Goal: Information Seeking & Learning: Learn about a topic

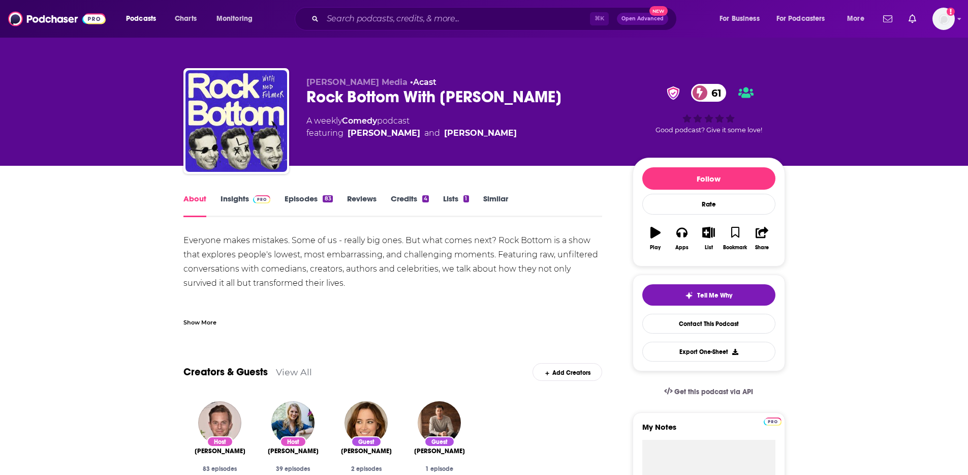
click at [251, 197] on span at bounding box center [260, 199] width 22 height 10
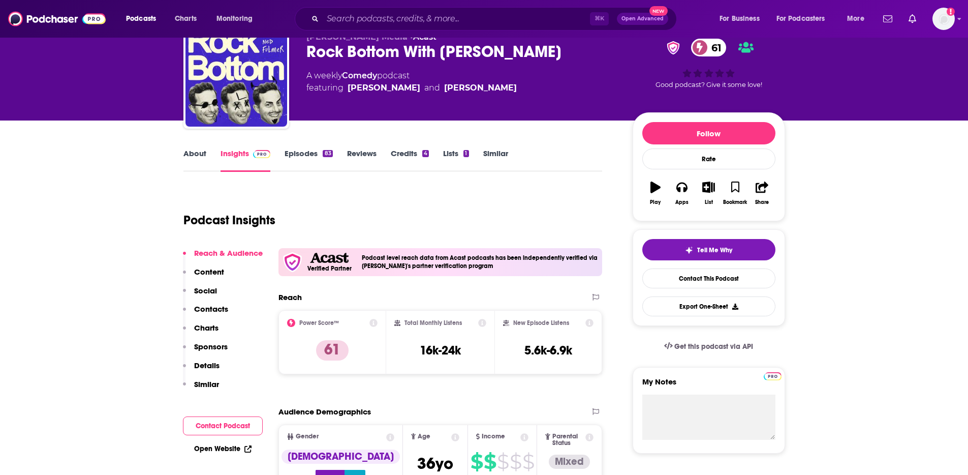
scroll to position [61, 0]
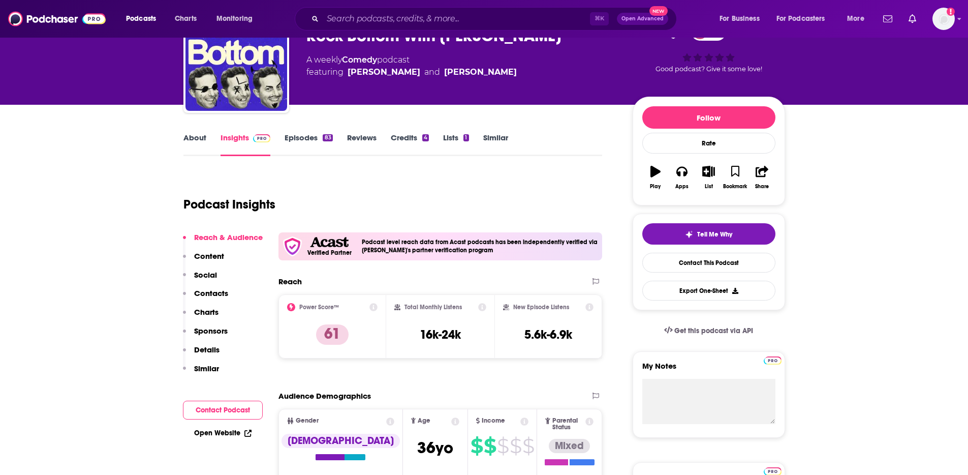
click at [199, 290] on p "Contacts" at bounding box center [211, 293] width 34 height 10
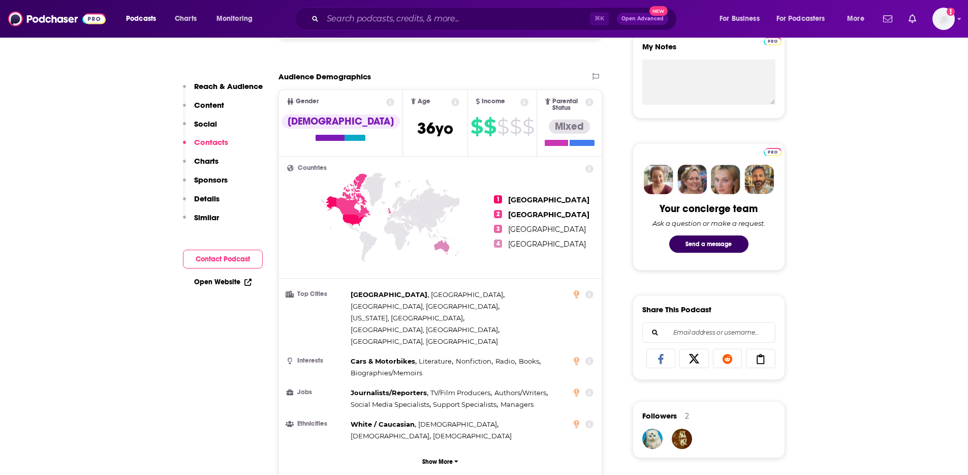
scroll to position [0, 0]
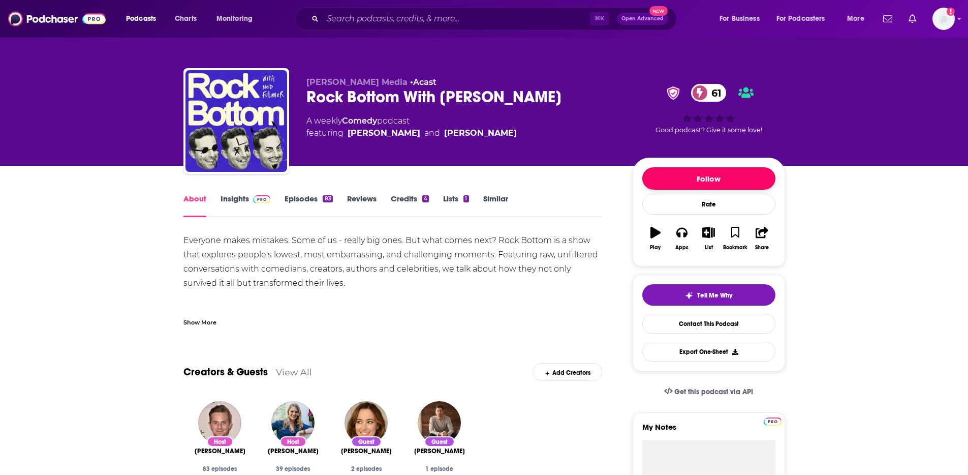
click at [706, 175] on button "Follow" at bounding box center [708, 178] width 133 height 22
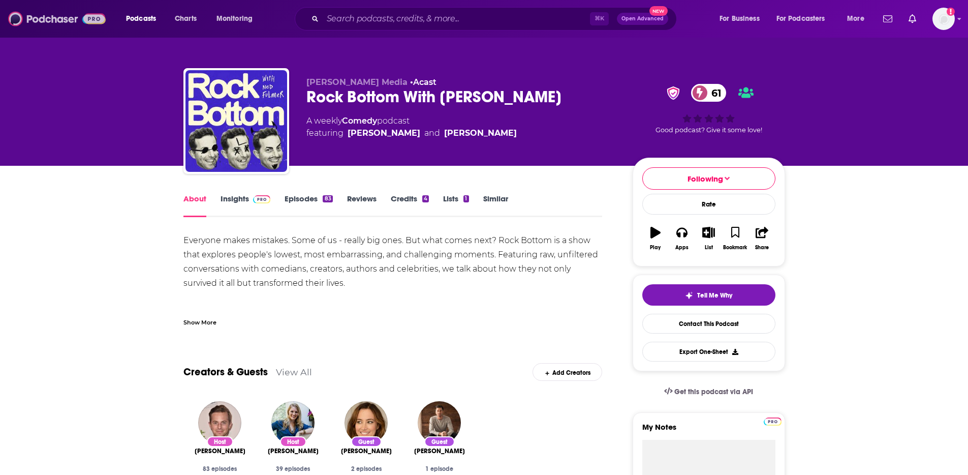
click at [42, 23] on img at bounding box center [57, 18] width 98 height 19
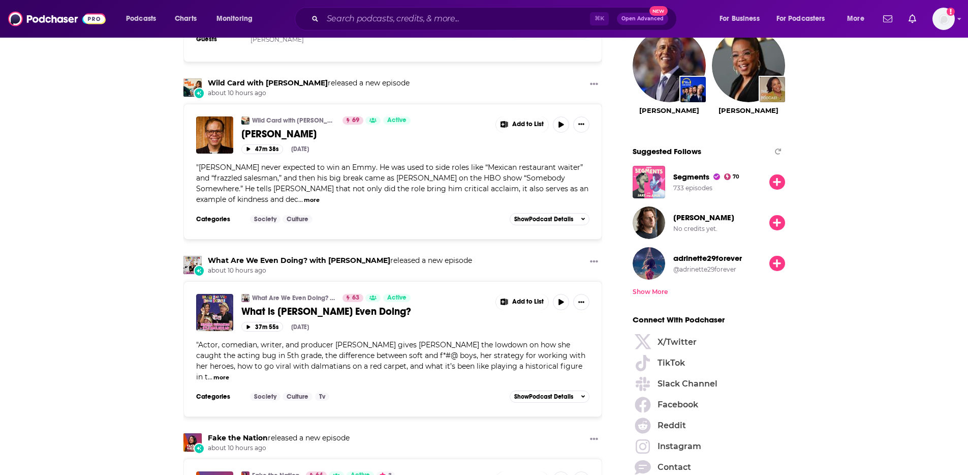
scroll to position [1132, 0]
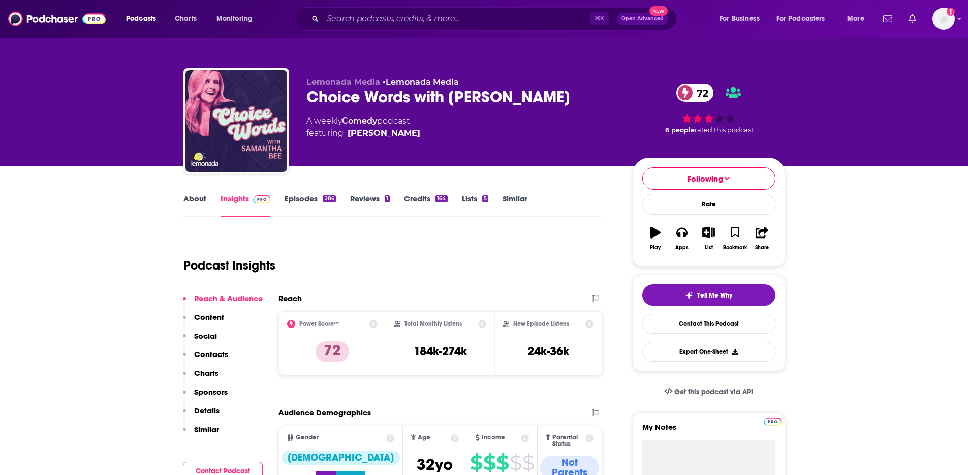
click at [313, 203] on link "Episodes 286" at bounding box center [310, 205] width 51 height 23
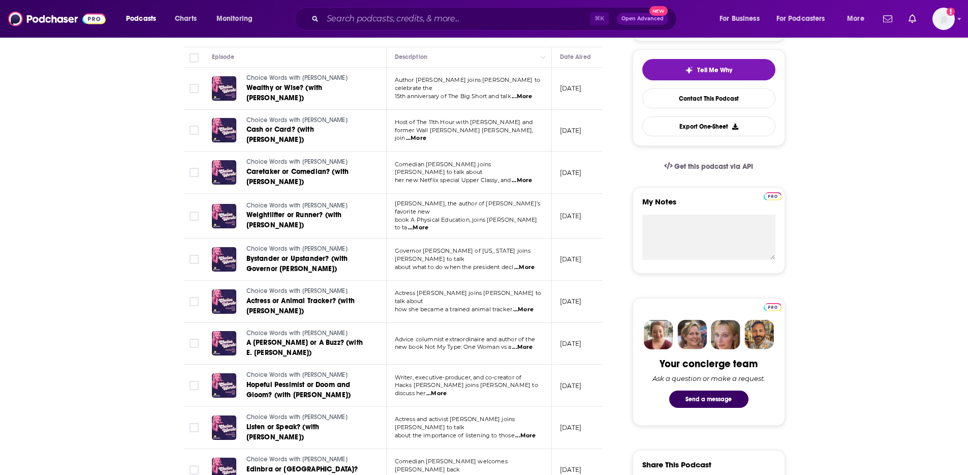
scroll to position [407, 0]
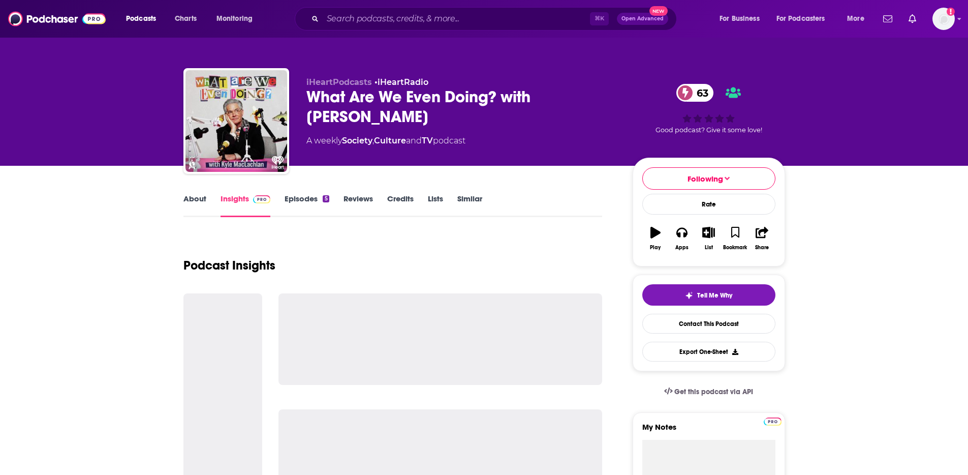
click at [202, 198] on link "About" at bounding box center [194, 205] width 23 height 23
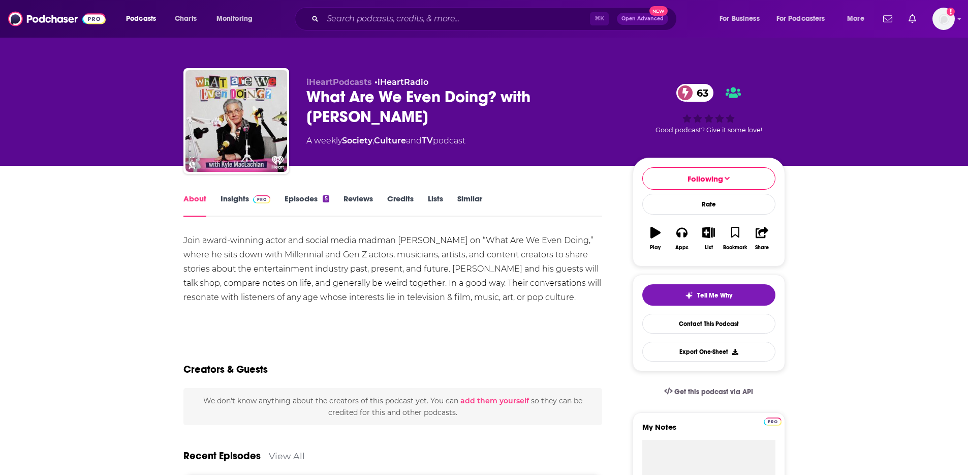
click at [246, 198] on link "Insights" at bounding box center [246, 205] width 50 height 23
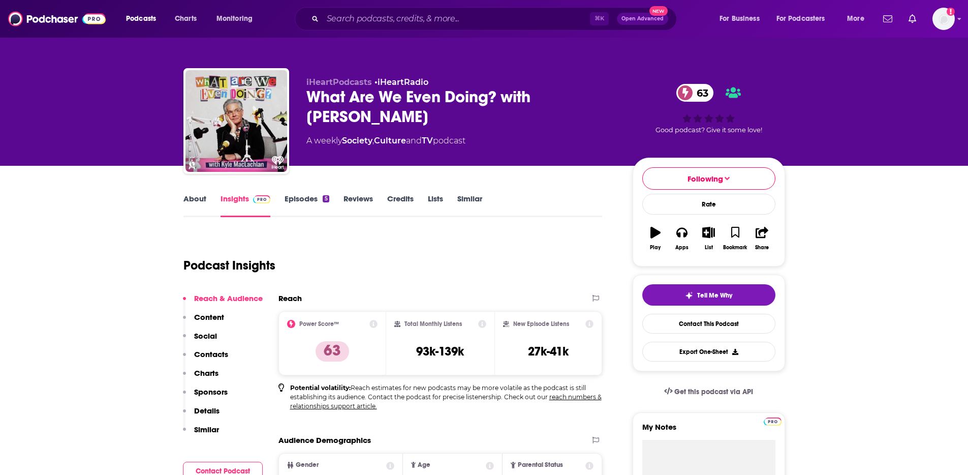
scroll to position [140, 0]
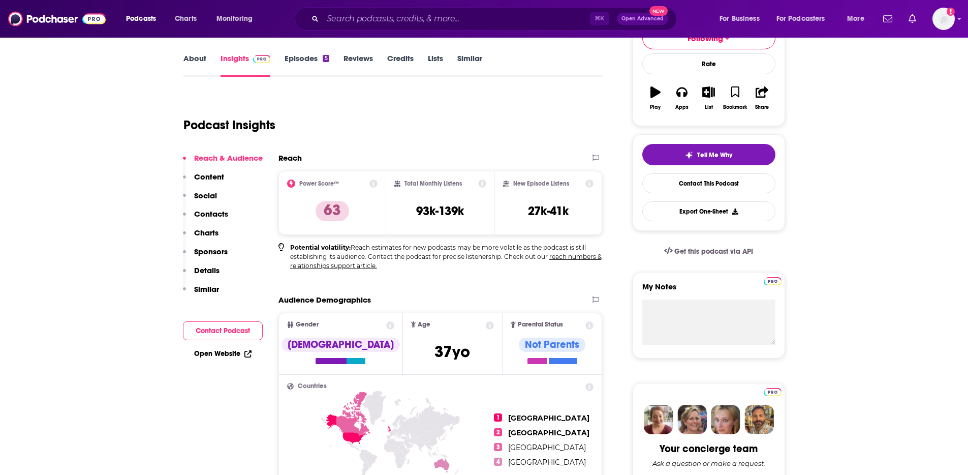
click at [300, 57] on link "Episodes 5" at bounding box center [307, 64] width 44 height 23
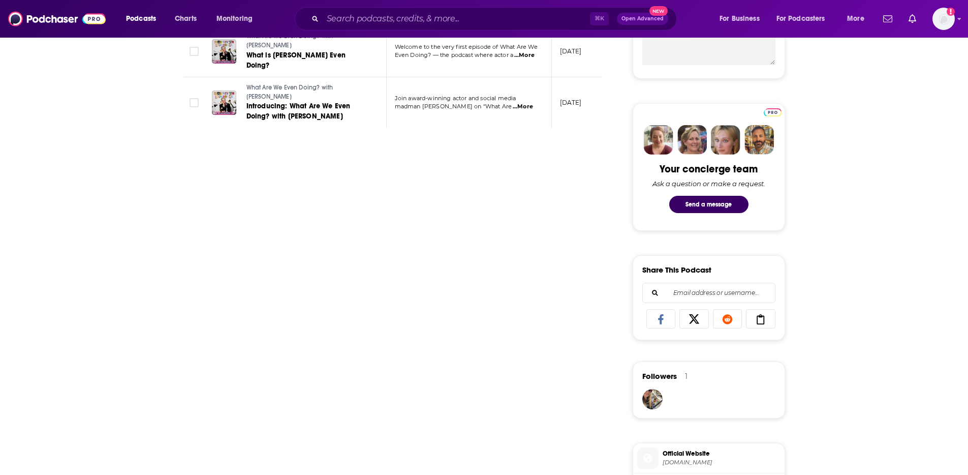
scroll to position [103, 0]
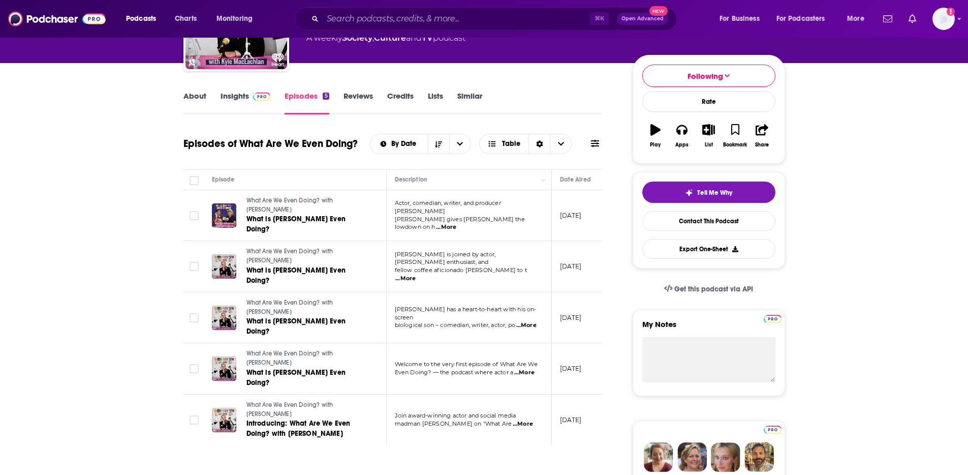
click at [240, 99] on link "Insights" at bounding box center [246, 102] width 50 height 23
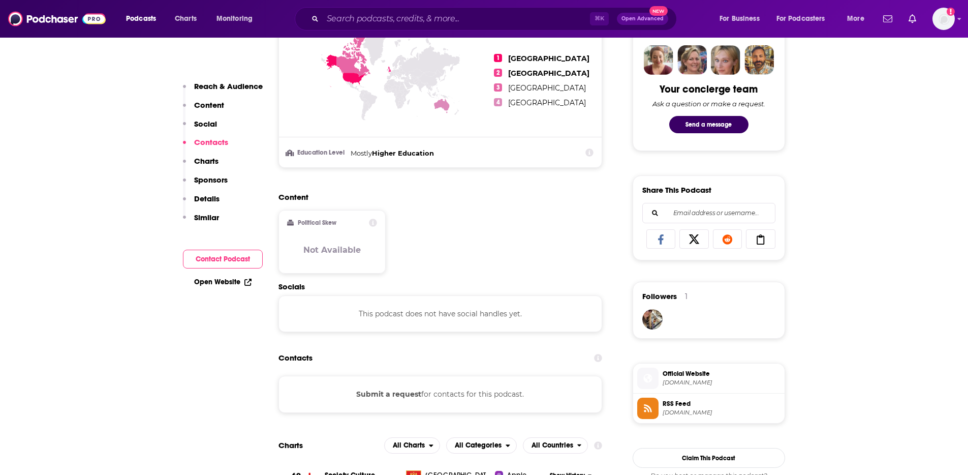
scroll to position [709, 0]
